Goal: Task Accomplishment & Management: Use online tool/utility

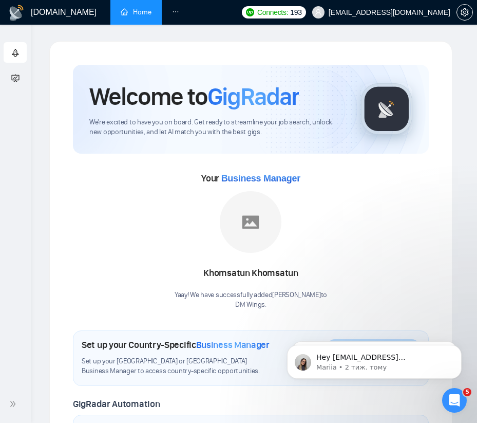
click at [172, 9] on li at bounding box center [176, 12] width 28 height 25
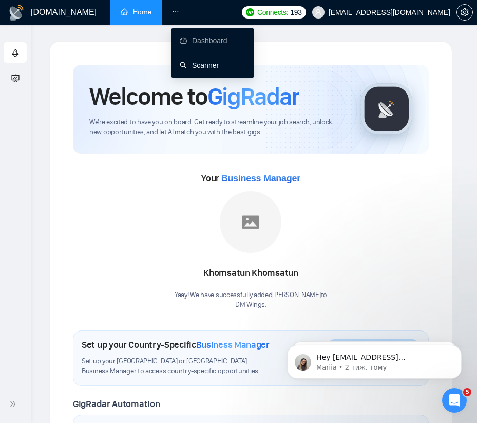
click at [196, 65] on link "Scanner" at bounding box center [199, 65] width 39 height 8
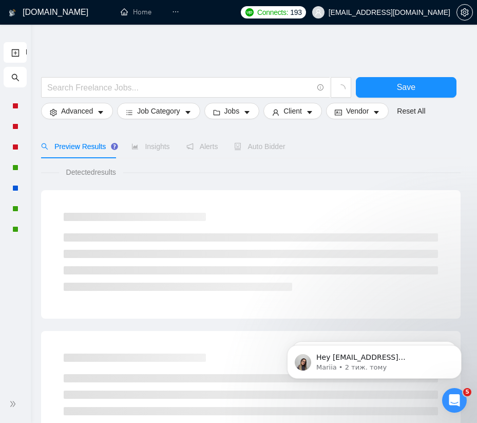
click at [27, 365] on div "New Scanner" at bounding box center [15, 212] width 31 height 345
click at [13, 264] on div "New Scanner" at bounding box center [15, 212] width 31 height 345
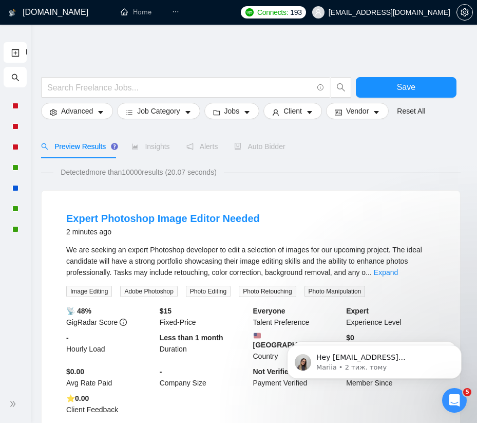
click at [24, 349] on div "New Scanner" at bounding box center [15, 212] width 31 height 345
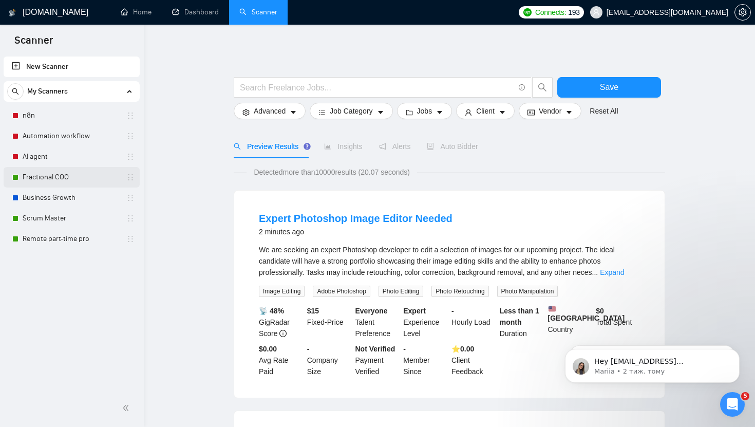
click at [100, 183] on link "Fractional COO" at bounding box center [72, 177] width 98 height 21
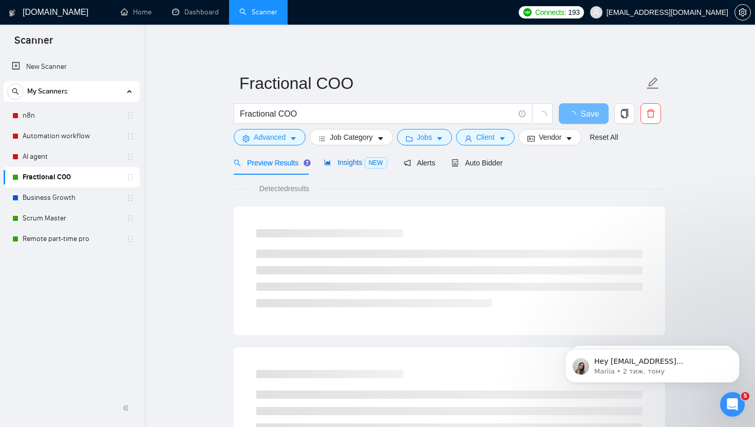
click at [350, 162] on span "Insights NEW" at bounding box center [355, 162] width 63 height 8
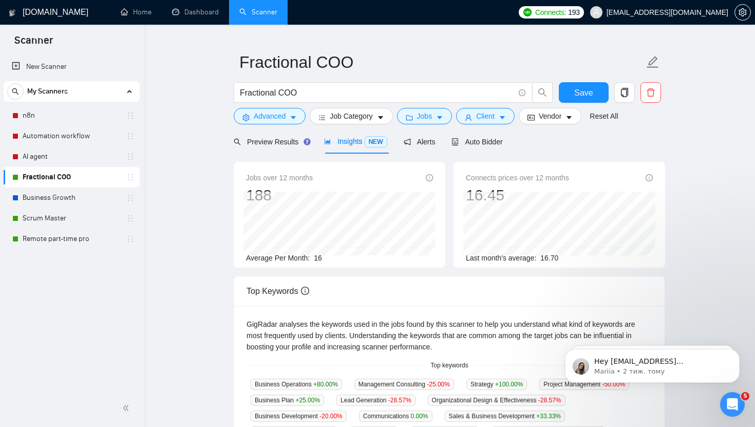
scroll to position [16, 0]
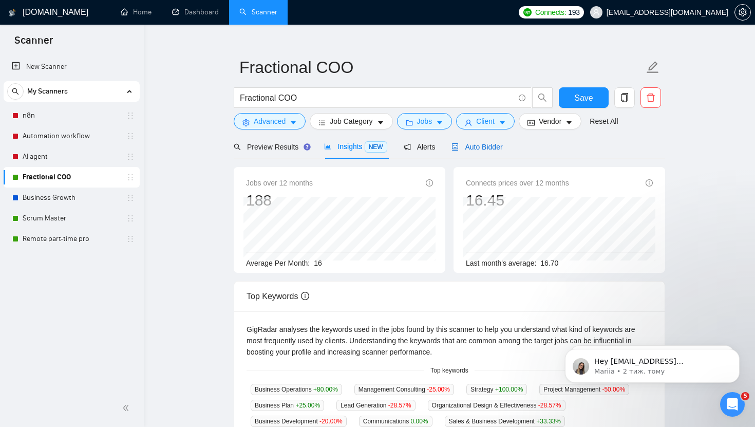
click at [416, 146] on span "Auto Bidder" at bounding box center [477, 147] width 51 height 8
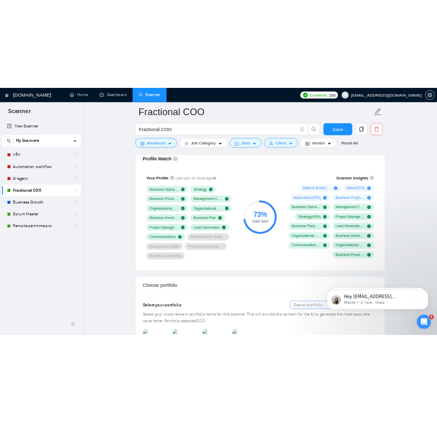
scroll to position [679, 0]
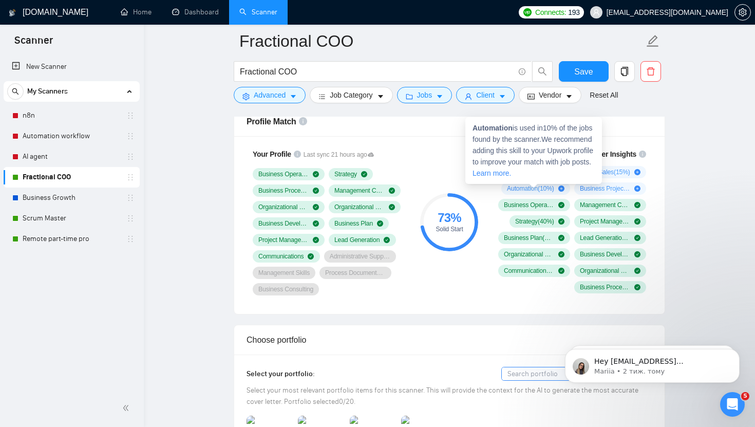
click at [416, 188] on icon "plus-circle" at bounding box center [561, 188] width 6 height 6
click at [416, 189] on icon "plus-circle" at bounding box center [561, 188] width 6 height 6
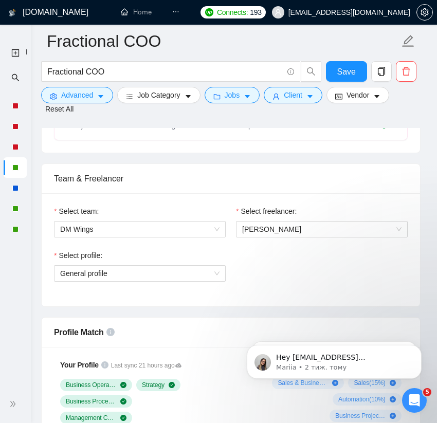
scroll to position [476, 0]
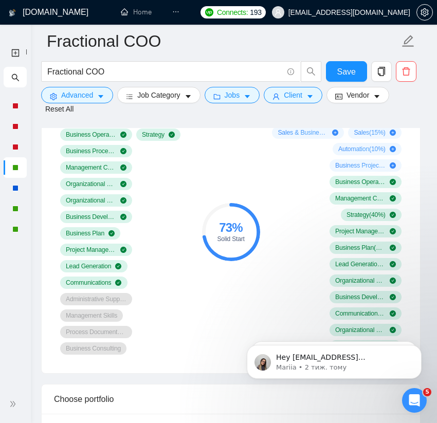
scroll to position [730, 0]
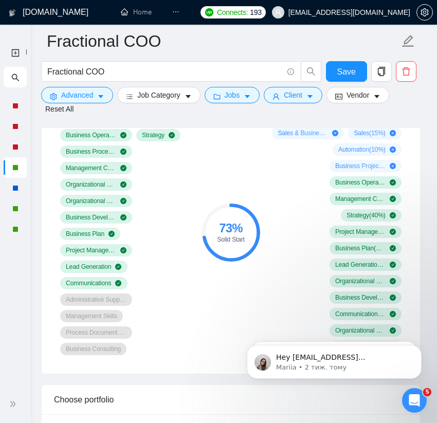
click at [185, 250] on div "Business Operations Strategy Business Process Modeling Management Consulting Or…" at bounding box center [125, 242] width 130 height 226
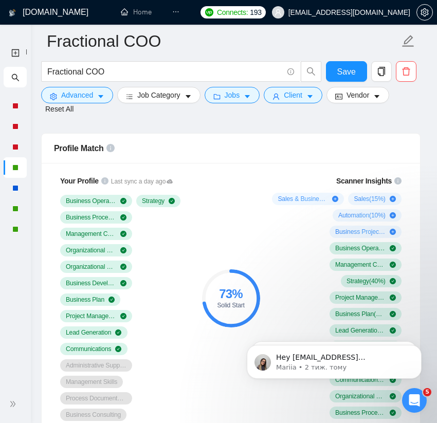
scroll to position [663, 0]
click at [101, 185] on icon "info-circle" at bounding box center [104, 181] width 7 height 7
click at [230, 163] on div "Profile Match" at bounding box center [230, 148] width 353 height 29
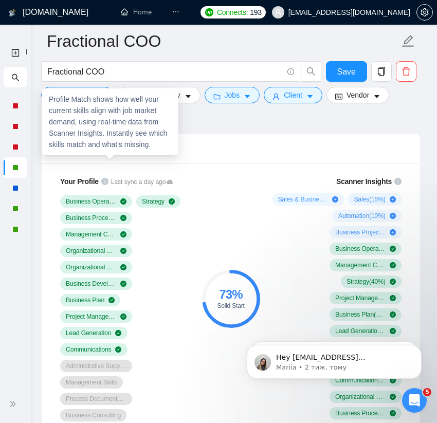
click at [110, 153] on icon "info-circle" at bounding box center [110, 148] width 8 height 8
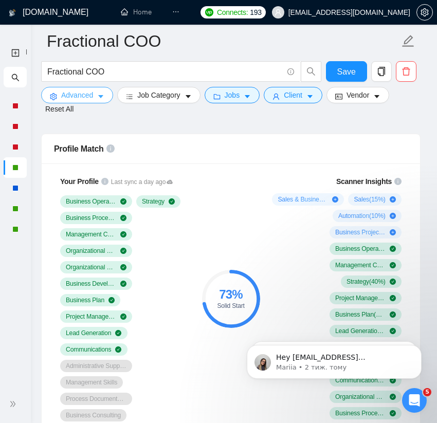
click at [89, 103] on button "Advanced" at bounding box center [77, 95] width 72 height 16
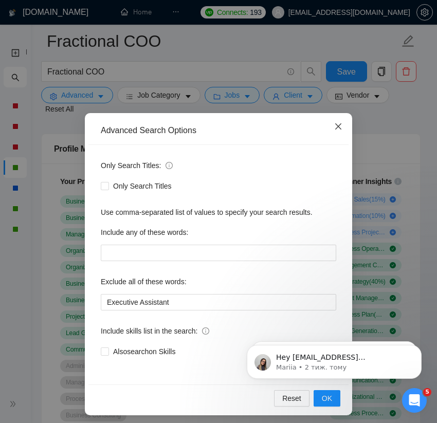
click at [338, 127] on icon "close" at bounding box center [338, 126] width 6 height 6
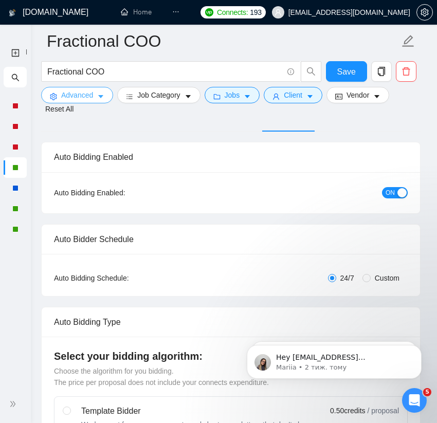
scroll to position [0, 0]
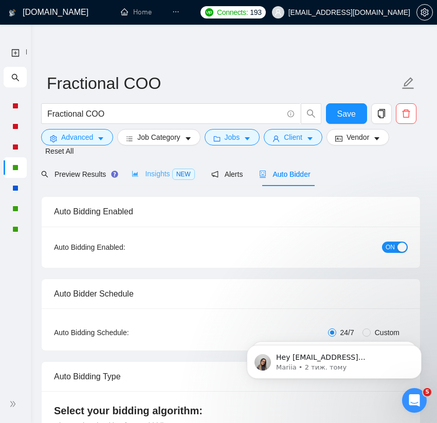
click at [156, 182] on div "Insights NEW" at bounding box center [163, 174] width 63 height 24
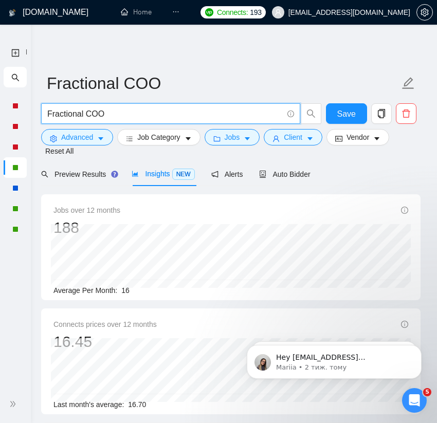
click at [126, 109] on input "Fractional COO" at bounding box center [164, 113] width 235 height 13
click at [413, 399] on icon "Відкрити програму для спілкування Intercom" at bounding box center [412, 399] width 7 height 8
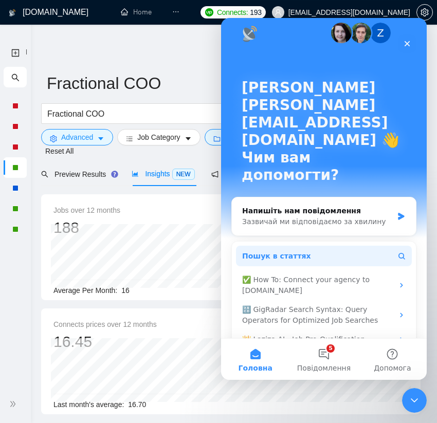
scroll to position [16, 0]
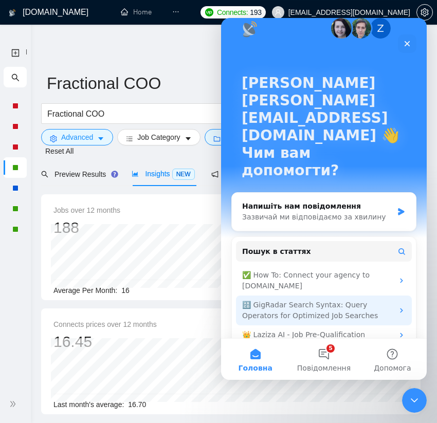
click at [355, 300] on div "🔠 GigRadar Search Syntax: Query Operators for Optimized Job Searches" at bounding box center [317, 311] width 151 height 22
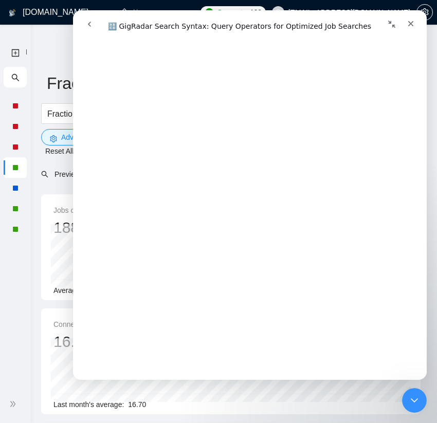
scroll to position [1542, 0]
click at [61, 97] on span "Fractional COO" at bounding box center [230, 83] width 379 height 32
click at [410, 29] on div "Закрити" at bounding box center [410, 23] width 18 height 18
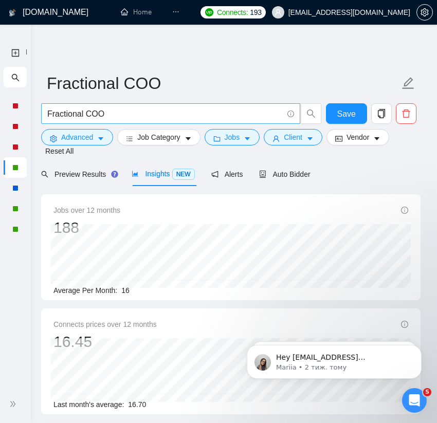
scroll to position [0, 0]
click at [88, 115] on input "Fractional COO" at bounding box center [164, 113] width 235 height 13
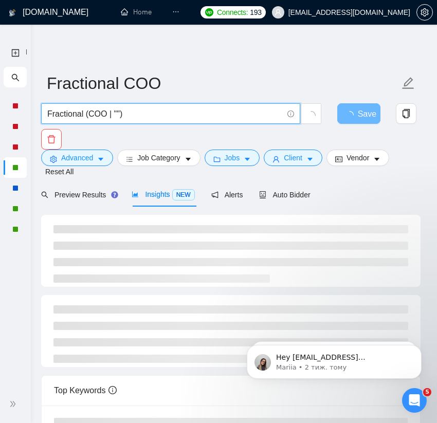
paste input "chief operating officer"
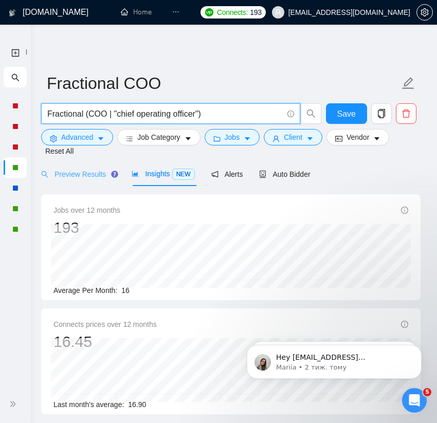
type input "Fractional (COO | "chief operating officer")"
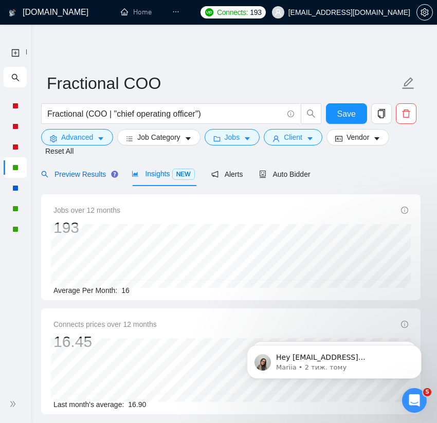
click at [70, 176] on span "Preview Results" at bounding box center [78, 174] width 74 height 8
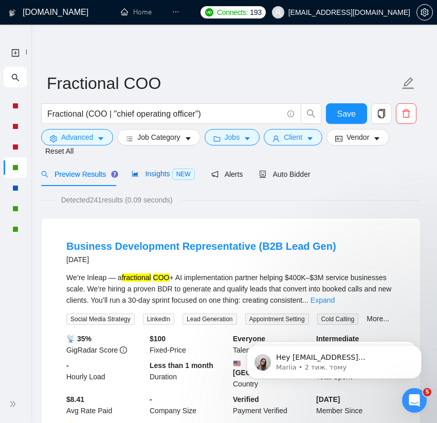
click at [154, 178] on div "Insights NEW" at bounding box center [163, 174] width 63 height 12
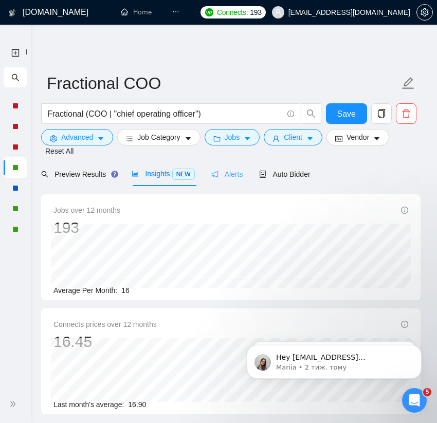
click at [227, 167] on div "Alerts" at bounding box center [227, 174] width 32 height 24
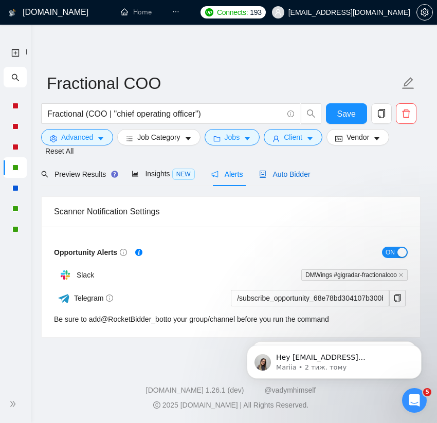
click at [304, 173] on span "Auto Bidder" at bounding box center [284, 174] width 51 height 8
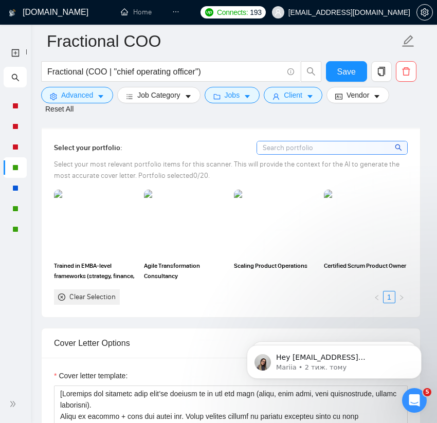
scroll to position [1019, 0]
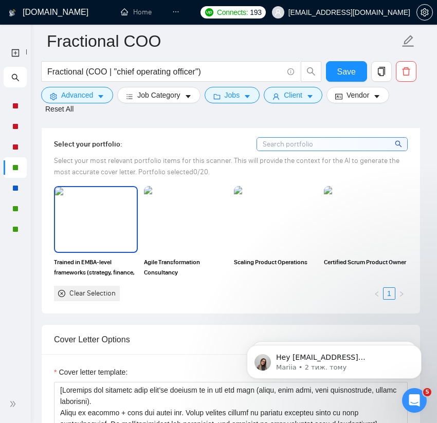
click at [102, 246] on img at bounding box center [96, 219] width 82 height 65
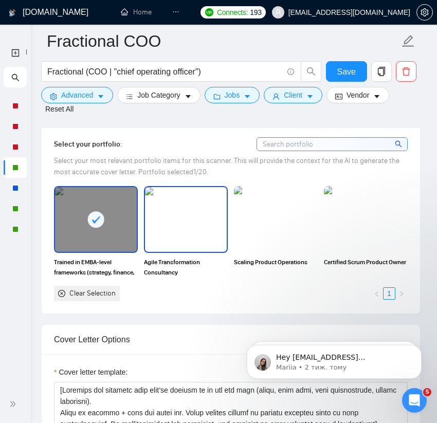
click at [207, 252] on img at bounding box center [186, 219] width 82 height 65
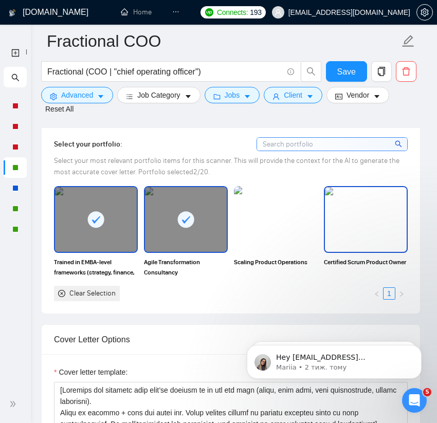
click at [375, 251] on img at bounding box center [366, 219] width 82 height 65
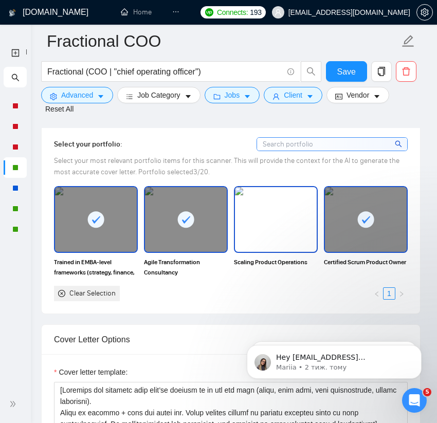
click at [295, 252] on img at bounding box center [276, 219] width 82 height 65
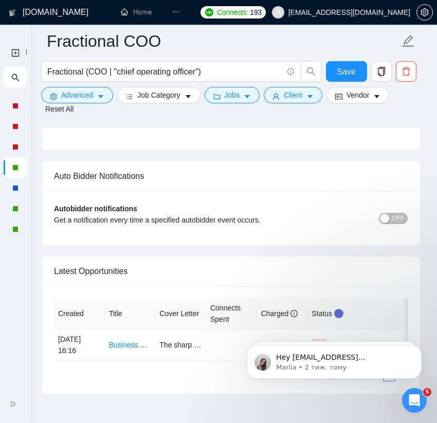
scroll to position [2526, 0]
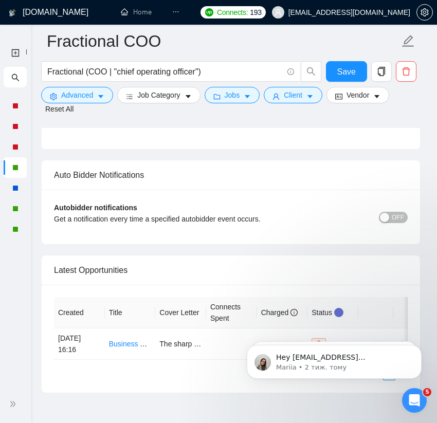
click at [393, 223] on span "OFF" at bounding box center [397, 217] width 12 height 11
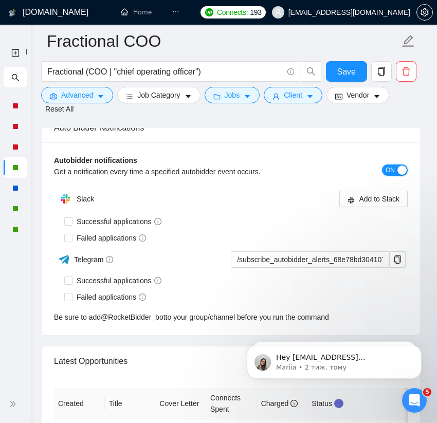
scroll to position [2572, 0]
click at [119, 228] on span "Successful applications" at bounding box center [118, 221] width 93 height 11
click at [71, 225] on input "Successful applications" at bounding box center [67, 221] width 7 height 7
checkbox input "true"
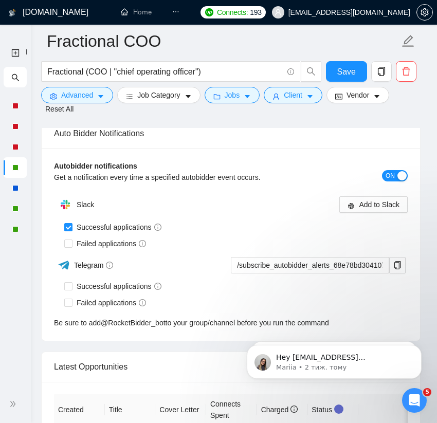
scroll to position [2516, 0]
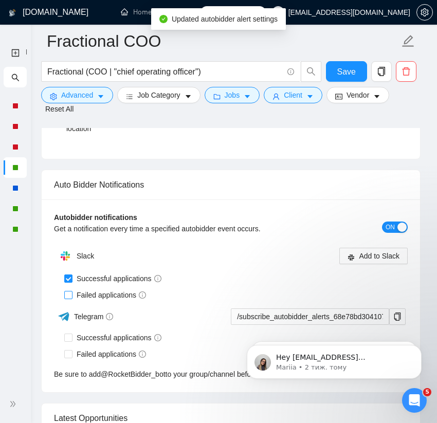
click at [109, 301] on span "Failed applications" at bounding box center [111, 294] width 78 height 11
click at [71, 298] on input "Failed applications" at bounding box center [67, 294] width 7 height 7
checkbox input "true"
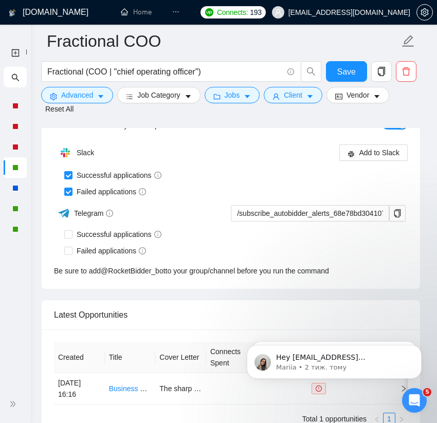
scroll to position [2621, 0]
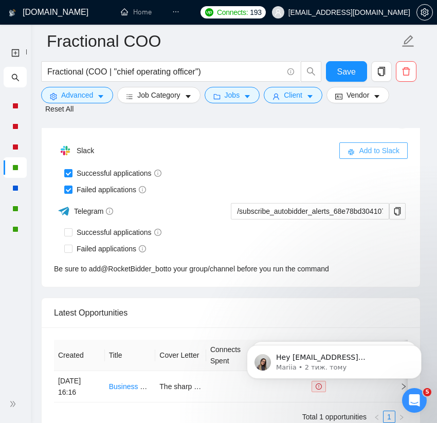
click at [359, 156] on span "Add to Slack" at bounding box center [379, 150] width 41 height 11
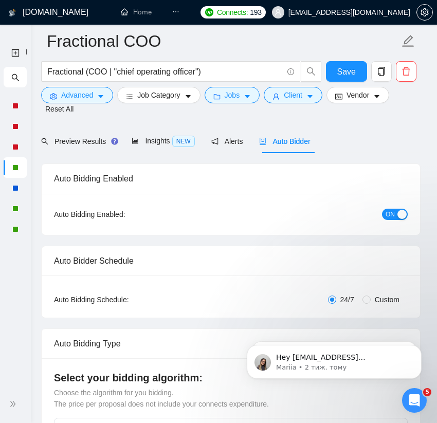
scroll to position [0, 0]
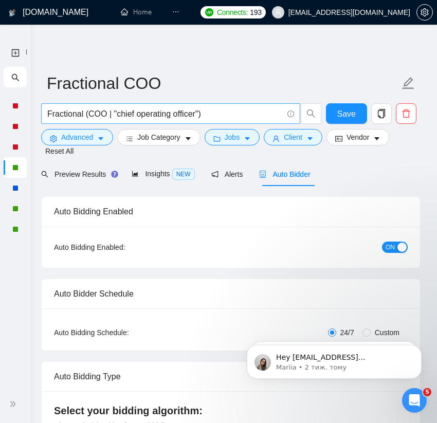
click at [229, 111] on input "Fractional (COO | "chief operating officer")" at bounding box center [164, 113] width 235 height 13
type input "Fractional (COO | "chief operating officer") | "Operation""
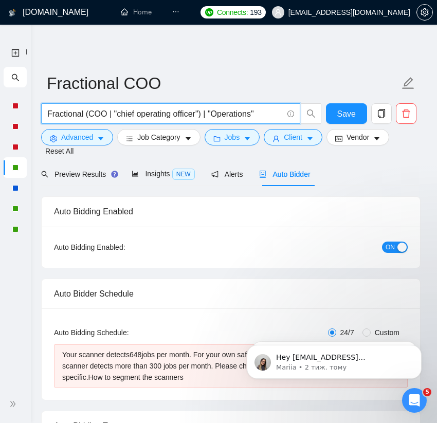
type input "Fractional (COO | "chief operating officer") | "Operations ""
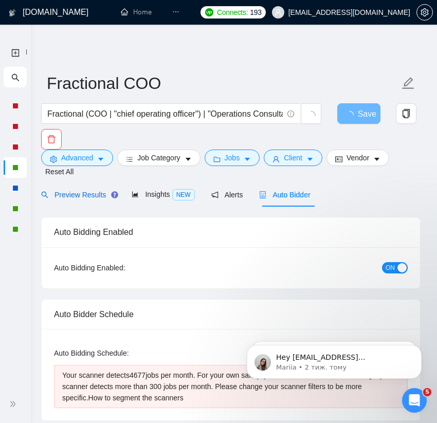
click at [95, 195] on span "Preview Results" at bounding box center [78, 195] width 74 height 8
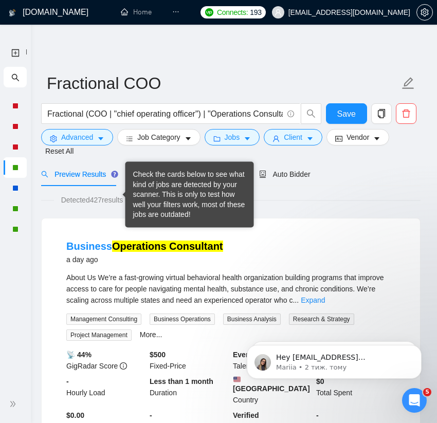
click at [130, 177] on div "Check the cards below to see what kind of jobs are detected by your scanner. Th…" at bounding box center [189, 195] width 128 height 66
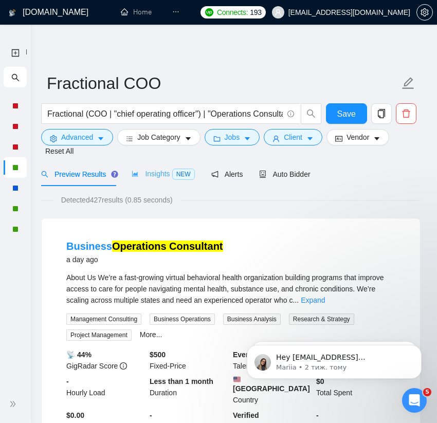
click at [146, 166] on div "Insights NEW" at bounding box center [163, 174] width 63 height 24
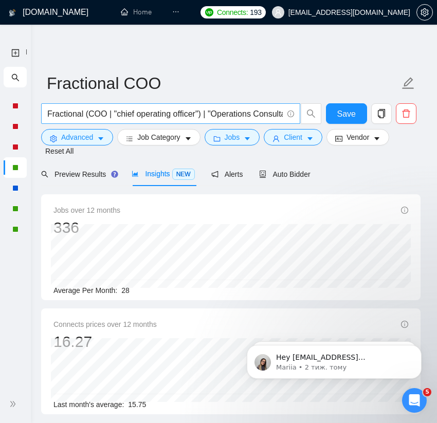
click at [221, 116] on input "Fractional (COO | "chief operating officer") | "Operations Consultant"" at bounding box center [164, 113] width 235 height 13
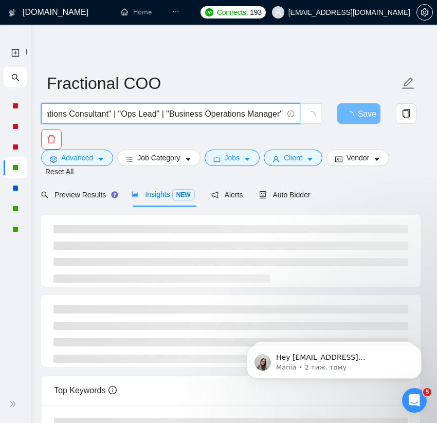
scroll to position [0, 196]
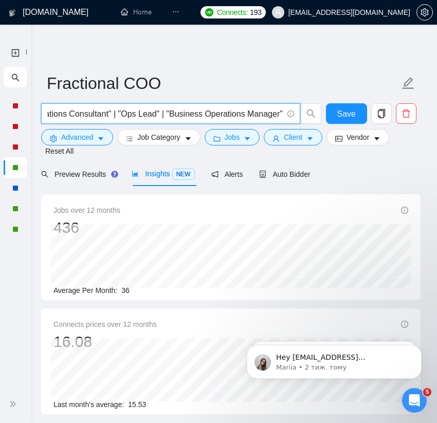
type input "Fractional (COO | "chief operating officer") | "Operations Consultant" | "Ops L…"
click at [283, 111] on span "Fractional (COO | "chief operating officer") | "Operations Consultant" | "Ops L…" at bounding box center [170, 113] width 259 height 21
click at [155, 111] on input "Fractional (COO | "chief operating officer") | "Operations Consultant" | "Ops L…" at bounding box center [164, 113] width 235 height 13
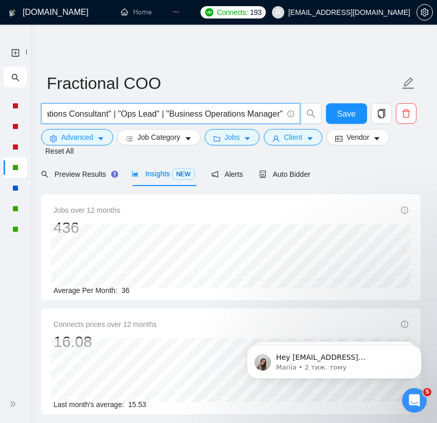
scroll to position [0, 0]
click at [228, 103] on span "Fractional (COO | "chief operating officer") | "Operations Consultant" | "Ops L…" at bounding box center [181, 113] width 281 height 21
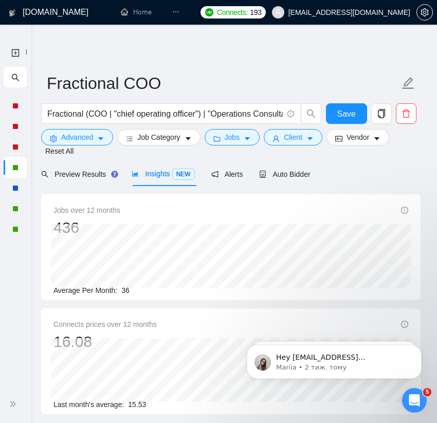
click at [51, 113] on input "Fractional (COO | "chief operating officer") | "Operations Consultant" | "Ops L…" at bounding box center [164, 113] width 235 height 13
click at [49, 115] on input "Fractional (COO | "chief operating officer") | "Operations Consultant" | "Ops L…" at bounding box center [164, 113] width 235 height 13
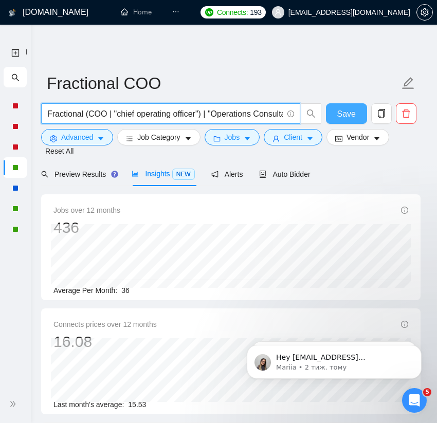
click at [345, 111] on span "Save" at bounding box center [346, 113] width 18 height 13
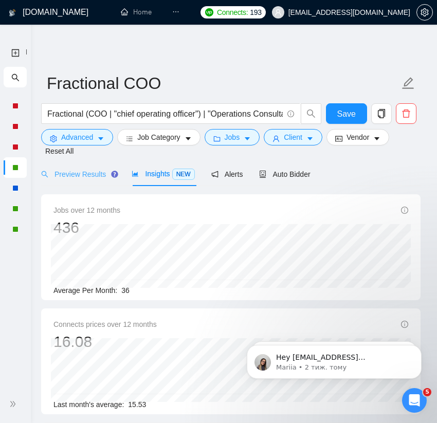
click at [74, 164] on div "Preview Results" at bounding box center [78, 174] width 74 height 24
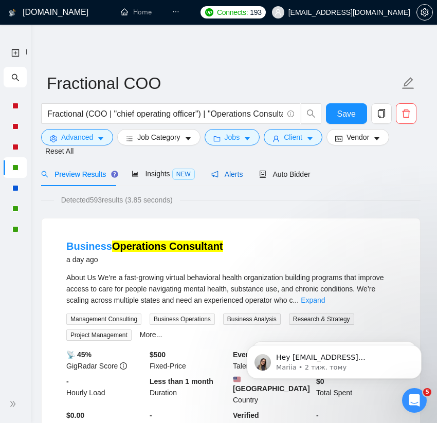
click at [229, 177] on span "Alerts" at bounding box center [227, 174] width 32 height 8
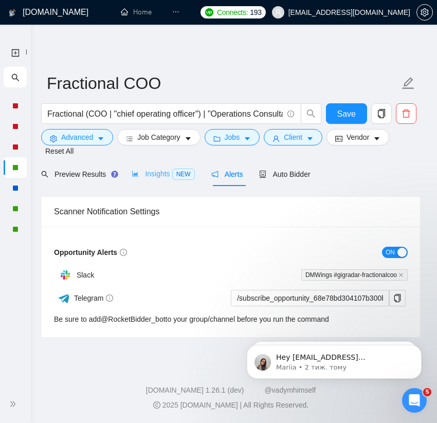
click at [167, 181] on div "Insights NEW" at bounding box center [163, 174] width 63 height 24
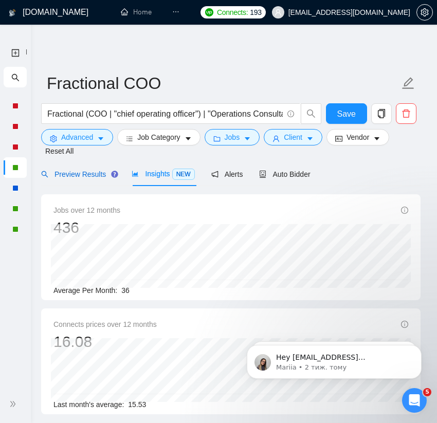
click at [103, 178] on span "Preview Results" at bounding box center [78, 174] width 74 height 8
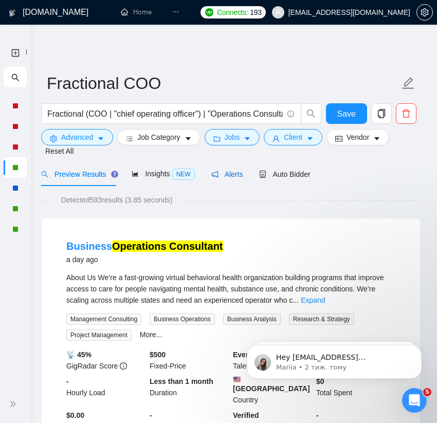
click at [230, 171] on span "Alerts" at bounding box center [227, 174] width 32 height 8
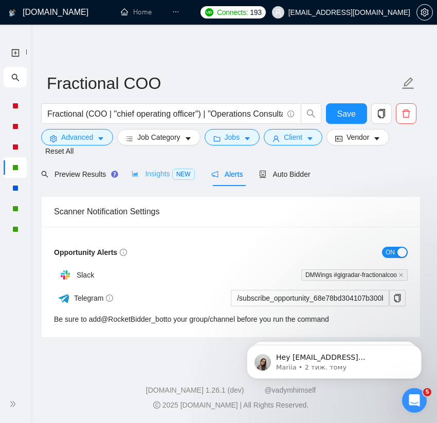
click at [181, 167] on div "Insights NEW" at bounding box center [163, 174] width 63 height 24
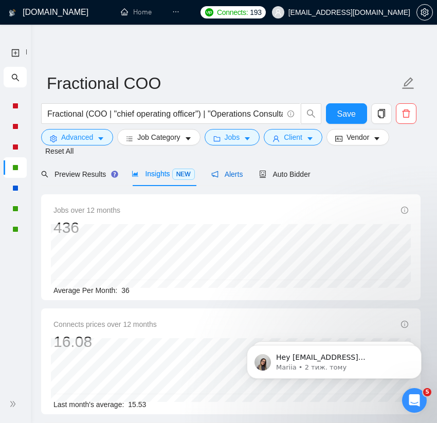
click at [238, 169] on div "Alerts" at bounding box center [227, 174] width 32 height 11
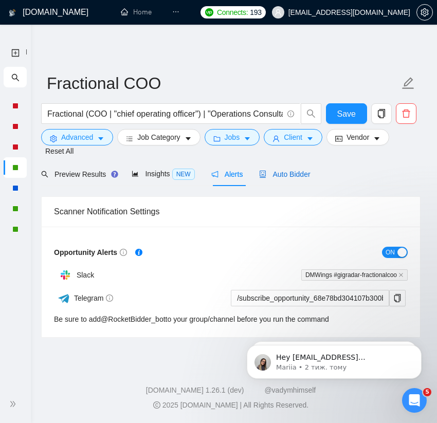
click at [302, 178] on span "Auto Bidder" at bounding box center [284, 174] width 51 height 8
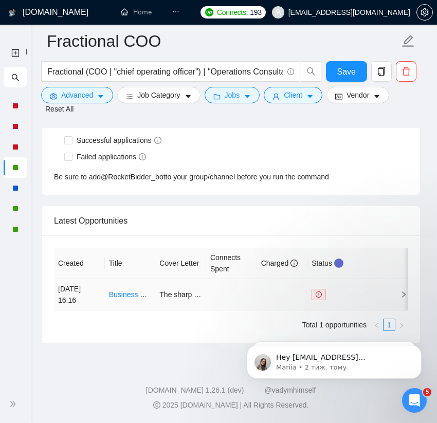
click at [319, 298] on span at bounding box center [318, 294] width 14 height 11
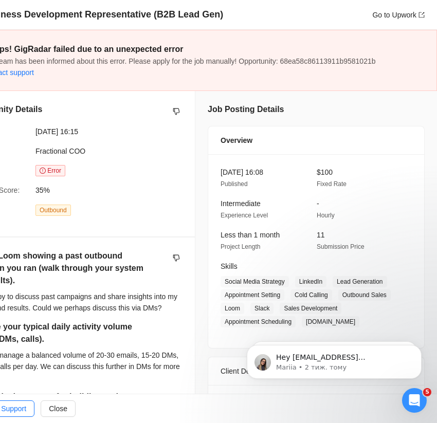
click at [117, 59] on span "Our team has been informed about this error. Please apply for the job manually!…" at bounding box center [179, 61] width 393 height 8
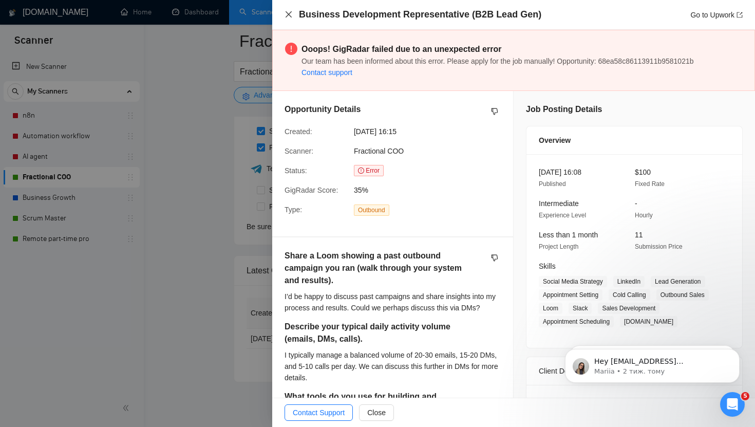
click at [287, 18] on icon "close" at bounding box center [289, 14] width 8 height 8
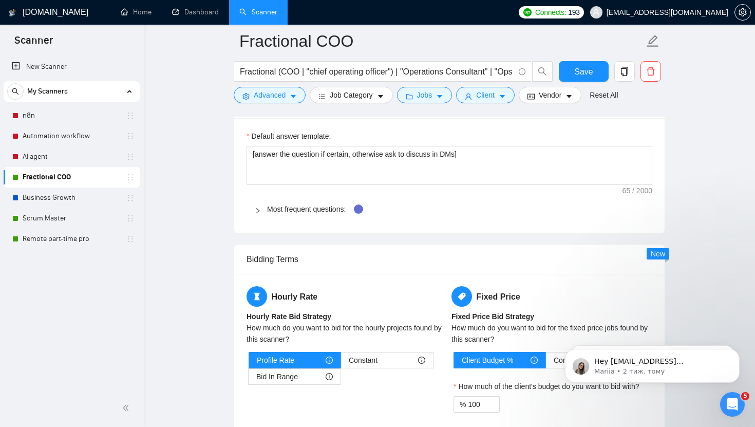
scroll to position [1436, 0]
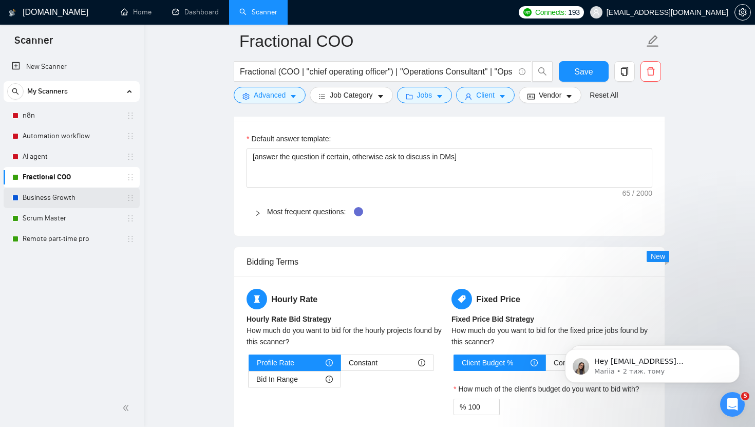
click at [85, 192] on link "Business Growth" at bounding box center [72, 198] width 98 height 21
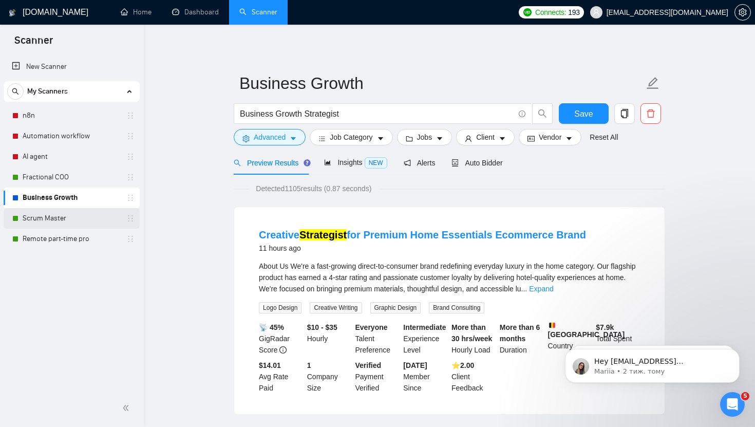
click at [98, 213] on link "Scrum Master" at bounding box center [72, 218] width 98 height 21
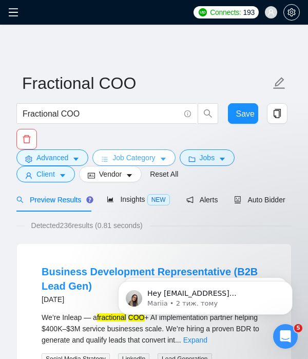
click at [141, 153] on span "Job Category" at bounding box center [134, 157] width 43 height 11
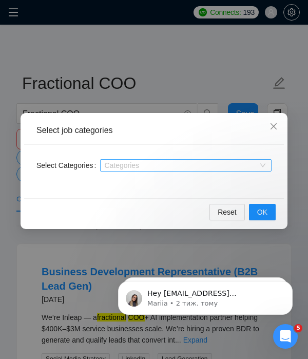
click at [260, 167] on div "Categories" at bounding box center [186, 165] width 172 height 12
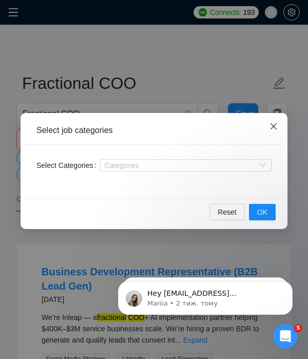
click at [276, 122] on span "Close" at bounding box center [274, 127] width 28 height 28
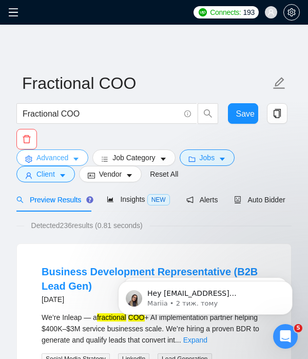
click at [56, 163] on button "Advanced" at bounding box center [52, 158] width 72 height 16
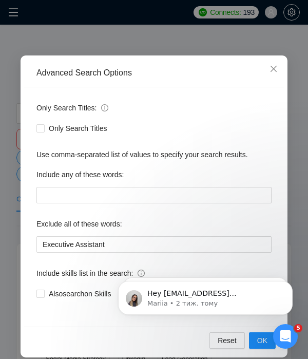
scroll to position [68, 0]
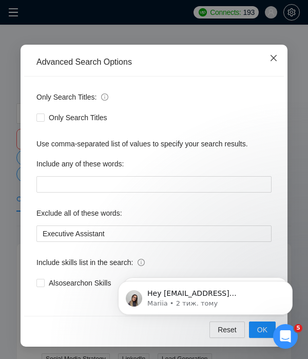
click at [274, 55] on icon "close" at bounding box center [274, 58] width 8 height 8
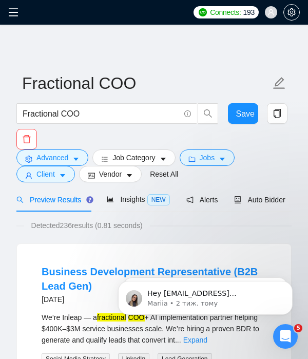
scroll to position [21, 0]
click at [55, 176] on button "Client" at bounding box center [45, 174] width 59 height 16
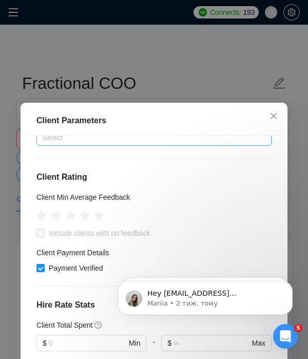
scroll to position [98, 0]
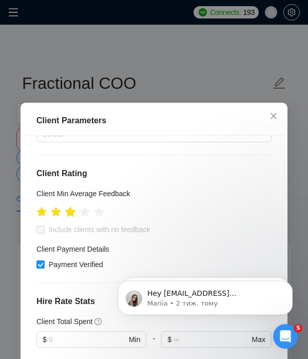
click at [71, 214] on icon "star" at bounding box center [70, 212] width 11 height 10
click at [84, 226] on span "Include clients with no feedback" at bounding box center [100, 229] width 110 height 11
click at [44, 226] on input "Include clients with no feedback" at bounding box center [39, 229] width 7 height 7
checkbox input "true"
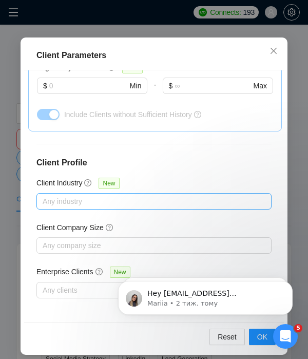
scroll to position [68, 0]
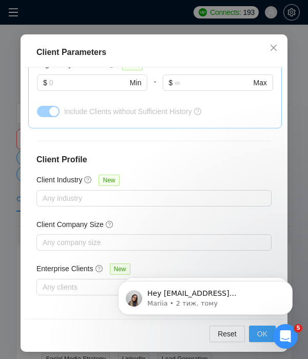
click at [262, 336] on span "OK" at bounding box center [262, 333] width 10 height 11
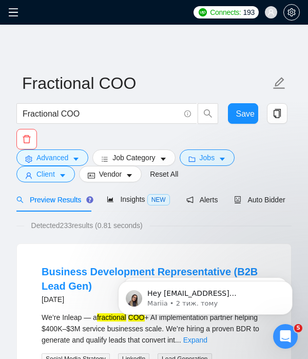
scroll to position [36, 0]
click at [59, 176] on button "Client" at bounding box center [45, 174] width 59 height 16
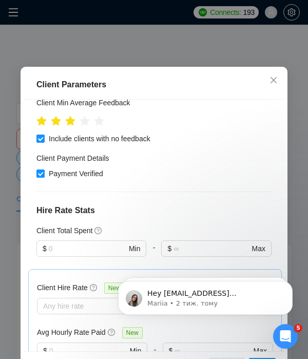
scroll to position [127, 0]
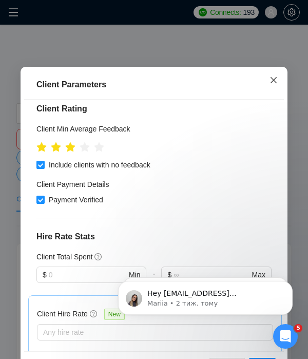
click at [277, 84] on icon "close" at bounding box center [274, 80] width 8 height 8
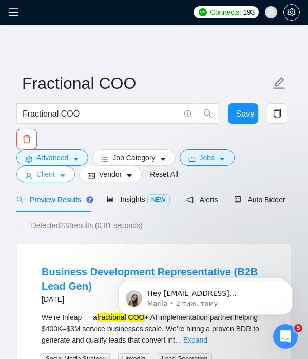
click at [39, 176] on span "Client" at bounding box center [45, 174] width 18 height 11
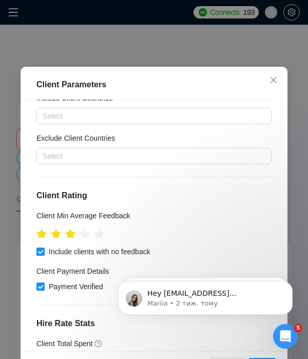
scroll to position [0, 0]
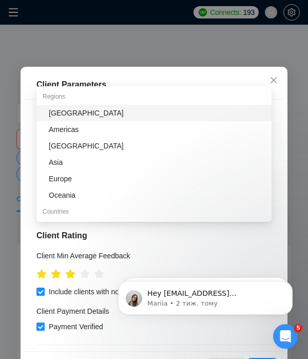
click at [65, 204] on div "Select" at bounding box center [153, 196] width 235 height 16
click at [235, 64] on div "Client Parameters Client Location Include Client Countries Select Exclude Clien…" at bounding box center [154, 179] width 308 height 359
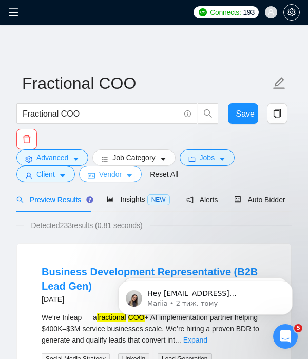
click at [125, 171] on button "Vendor" at bounding box center [110, 174] width 63 height 16
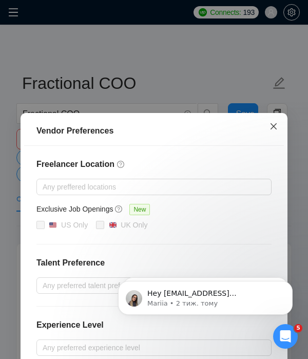
click at [274, 127] on icon "close" at bounding box center [274, 126] width 6 height 6
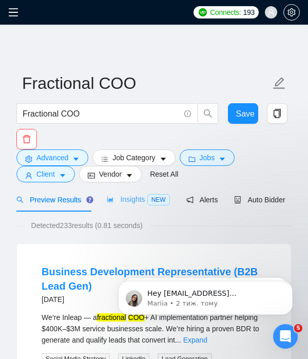
click at [134, 193] on div "Insights NEW" at bounding box center [138, 200] width 63 height 24
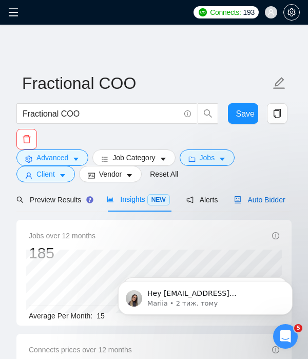
click at [258, 203] on span "Auto Bidder" at bounding box center [259, 200] width 51 height 8
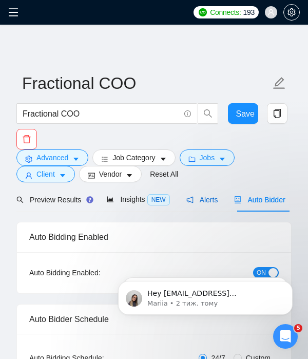
click at [206, 196] on span "Alerts" at bounding box center [202, 200] width 32 height 8
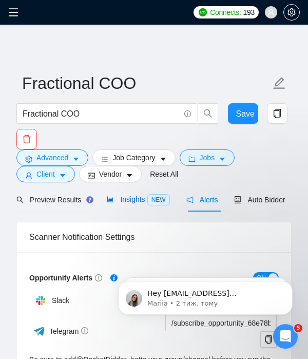
click at [128, 194] on div "Insights NEW" at bounding box center [138, 200] width 63 height 12
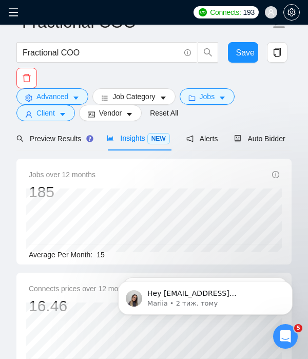
scroll to position [9, 0]
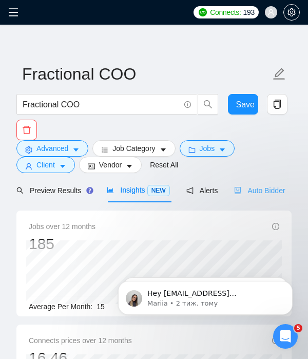
click at [256, 183] on div "Auto Bidder" at bounding box center [259, 190] width 51 height 24
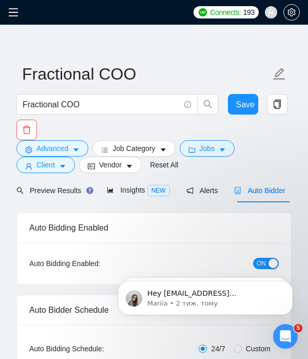
checkbox input "true"
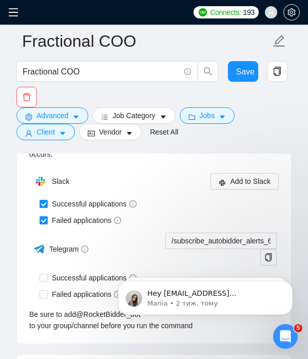
scroll to position [2784, 0]
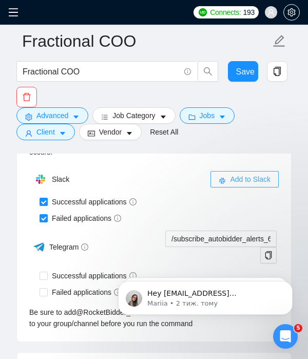
click at [230, 185] on span "Add to Slack" at bounding box center [250, 179] width 41 height 11
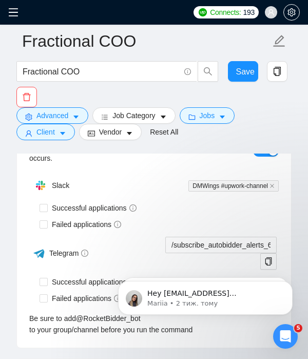
checkbox input "true"
